Goal: Obtain resource: Download file/media

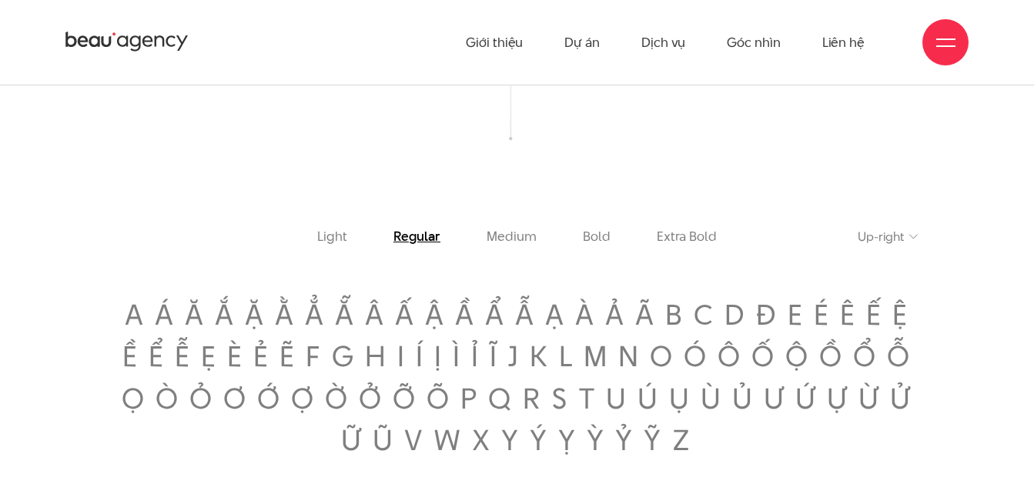
scroll to position [1767, 0]
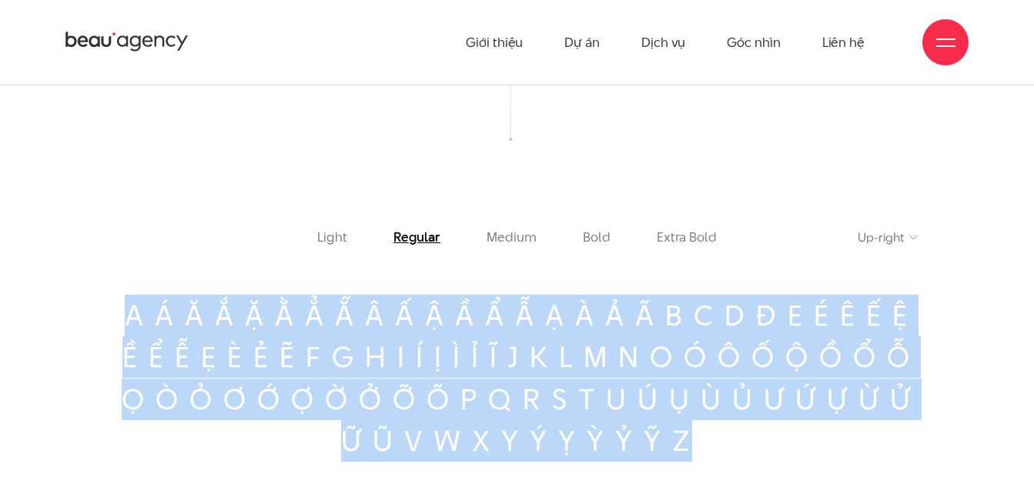
drag, startPoint x: 131, startPoint y: 324, endPoint x: 730, endPoint y: 450, distance: 612.2
click at [730, 450] on span "a á ă ắ ặ ằ ẳ ẵ â ấ ậ ầ ẩ ẫ ạ à ả ã b c d đ e é ê ế ệ ề ể ễ ẹ è ẻ ẽ f g h i í ị…" at bounding box center [517, 379] width 802 height 168
copy span "a á ă ắ ặ ằ ẳ ẵ â ấ ậ ầ ẩ ẫ ạ à ả ã b c d đ e é ê ế ệ ề ể ễ ẹ è ẻ ẽ f g h i í ị…"
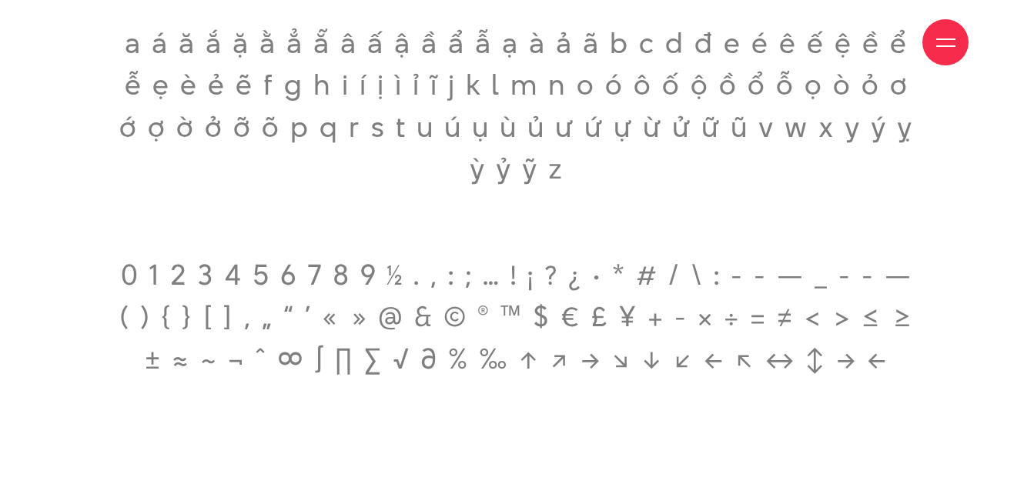
scroll to position [2273, 0]
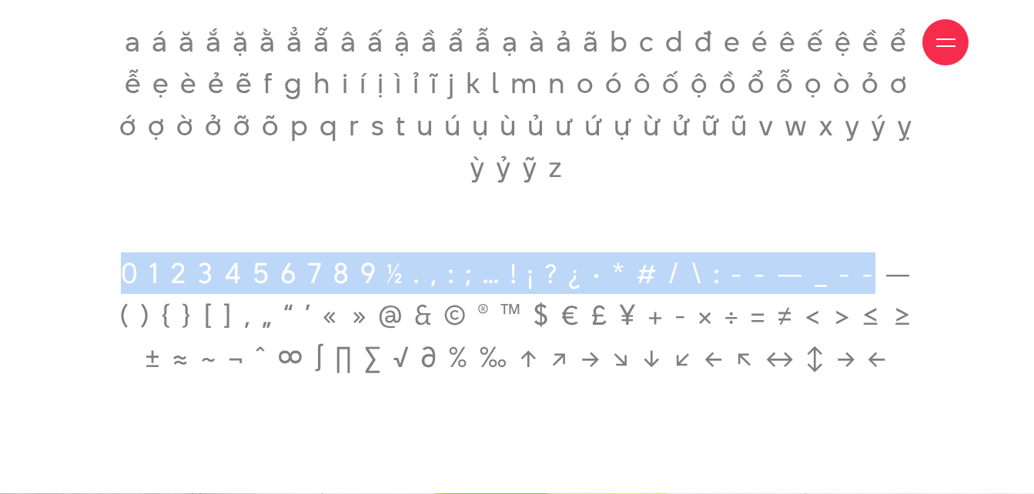
drag, startPoint x: 120, startPoint y: 281, endPoint x: 878, endPoint y: 290, distance: 757.9
click at [878, 290] on span "0 1 2 3 4 5 6 7 8 9 ½ . , : ; … ! ¡ ? ¿ · * # / \ : - - — _ - - — ( ) { } [ ] ‚…" at bounding box center [517, 316] width 802 height 126
drag, startPoint x: 126, startPoint y: 282, endPoint x: 966, endPoint y: 283, distance: 840.2
click at [966, 283] on div "Light Regular Medium Bold Extra Bold Up-right [GEOGRAPHIC_DATA]" at bounding box center [517, 51] width 972 height 654
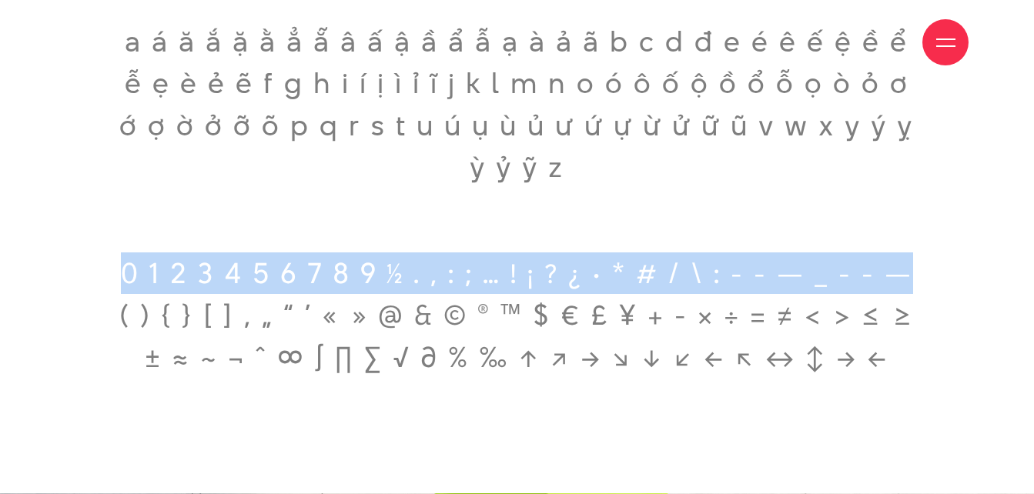
copy span "0 1 2 3 4 5 6 7 8 9 ½ . , : ; … ! ¡ ? ¿ · * # / \ : - - — _ - - —"
